Goal: Find specific page/section: Find specific page/section

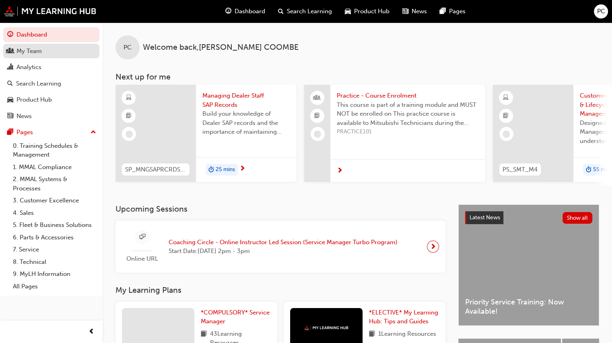
click at [32, 49] on div "My Team" at bounding box center [28, 51] width 25 height 9
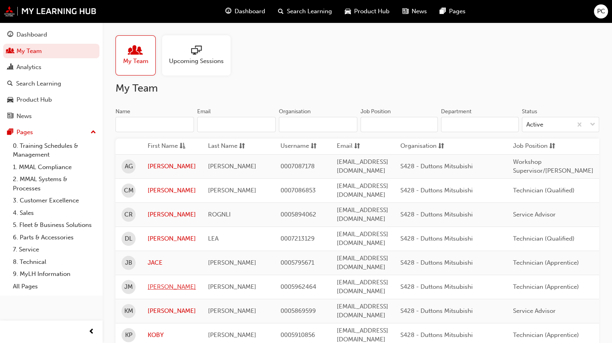
click at [154, 283] on link "[PERSON_NAME]" at bounding box center [172, 287] width 48 height 9
